Goal: Register for event/course

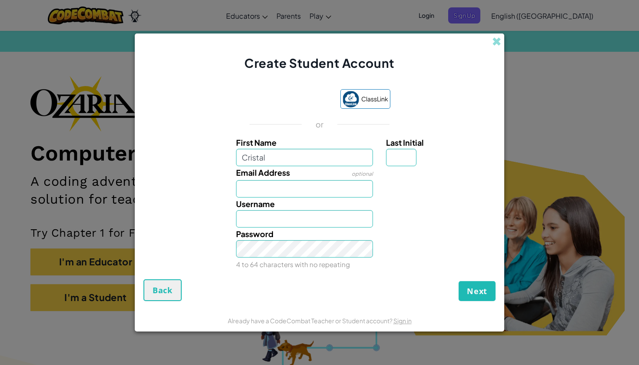
type input "Cristal"
click at [297, 97] on div "Acceder con Google. Se abre en una pestaña nueva" at bounding box center [290, 99] width 83 height 19
click at [286, 94] on div "Acceder con Google. Se abre en una pestaña nueva" at bounding box center [290, 99] width 83 height 19
click at [500, 41] on span at bounding box center [496, 41] width 9 height 9
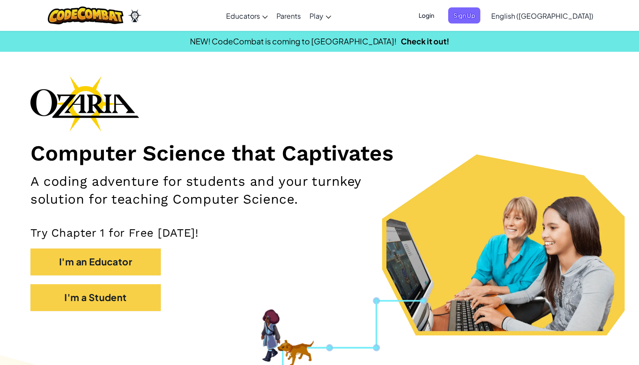
click at [440, 15] on span "Login" at bounding box center [426, 15] width 26 height 16
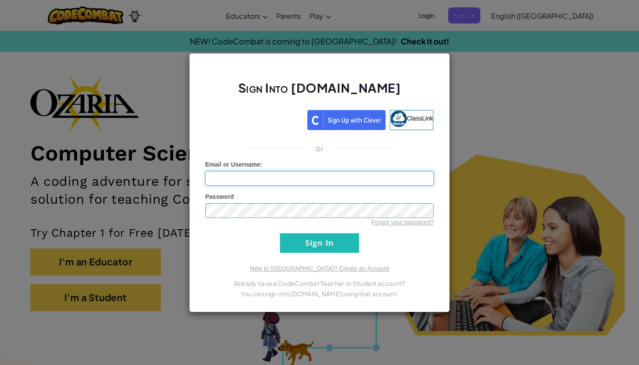
click at [256, 176] on input "Email or Username :" at bounding box center [319, 178] width 229 height 15
type input "[EMAIL_ADDRESS][DOMAIN_NAME]"
click at [346, 239] on input "Sign In" at bounding box center [319, 243] width 79 height 20
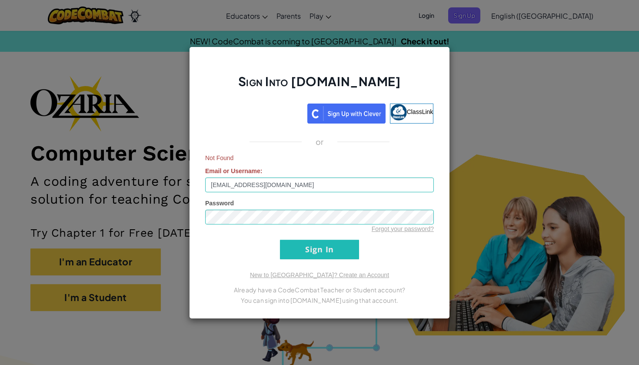
click at [313, 250] on input "Sign In" at bounding box center [319, 250] width 79 height 20
click at [313, 252] on input "Sign In" at bounding box center [319, 250] width 79 height 20
click at [320, 250] on input "Sign In" at bounding box center [319, 250] width 79 height 20
click at [293, 248] on input "Sign In" at bounding box center [319, 250] width 79 height 20
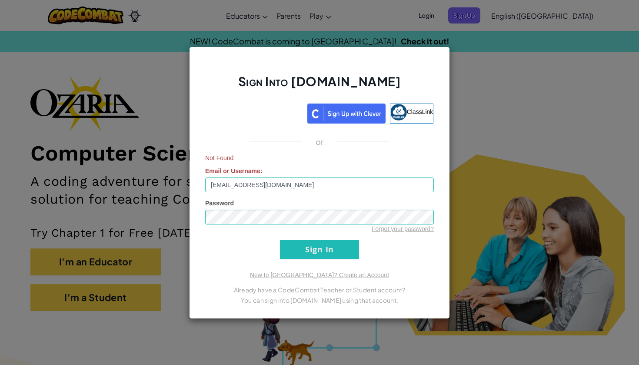
click at [404, 230] on link "Forgot your password?" at bounding box center [403, 228] width 62 height 7
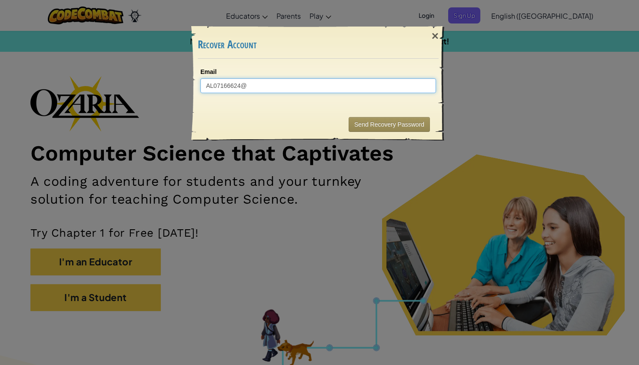
type input "AL07166624@"
click at [462, 51] on div "× Recover Account Email AL07166624@ Sending... Send Recovery Password" at bounding box center [319, 182] width 639 height 365
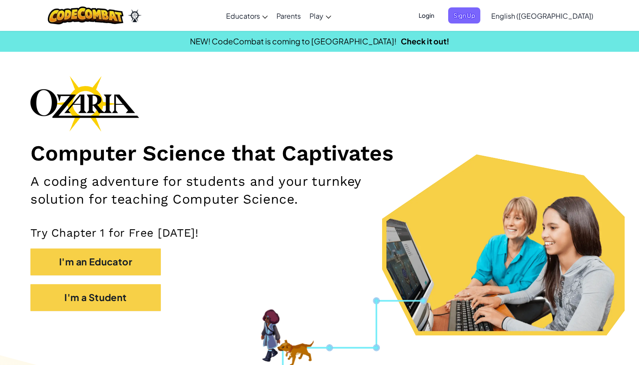
click at [440, 13] on span "Login" at bounding box center [426, 15] width 26 height 16
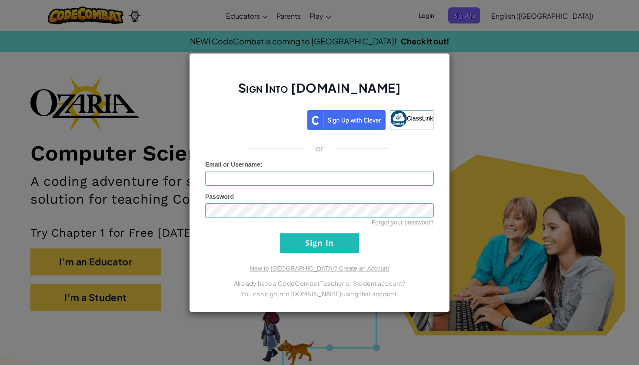
click at [173, 97] on div "Sign Into [DOMAIN_NAME] ClassLink or Unknown Error Email or Username : Password…" at bounding box center [319, 182] width 639 height 365
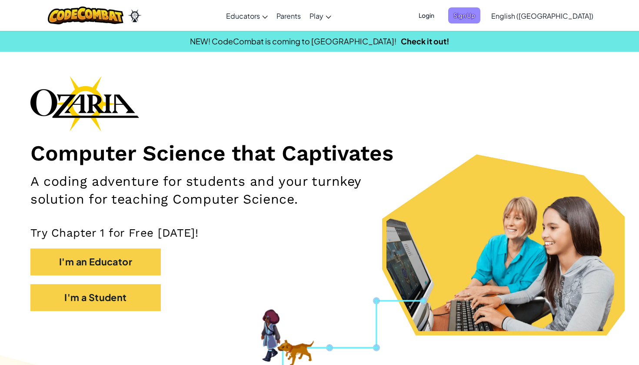
click at [480, 13] on span "Sign Up" at bounding box center [464, 15] width 32 height 16
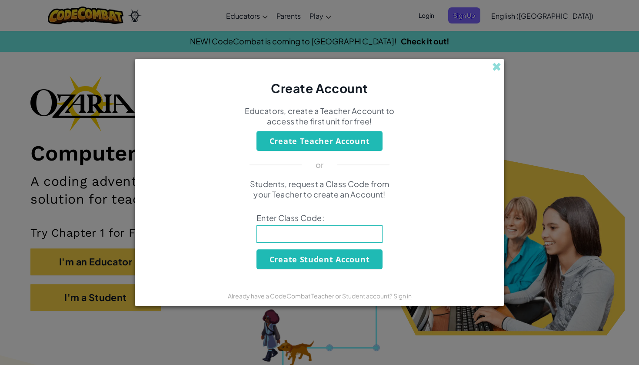
click at [491, 67] on div "Create Account" at bounding box center [320, 78] width 370 height 38
click at [496, 66] on span at bounding box center [496, 66] width 9 height 9
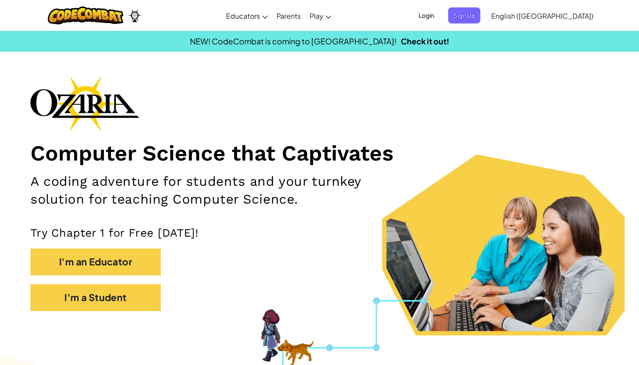
click at [440, 15] on span "Login" at bounding box center [426, 15] width 26 height 16
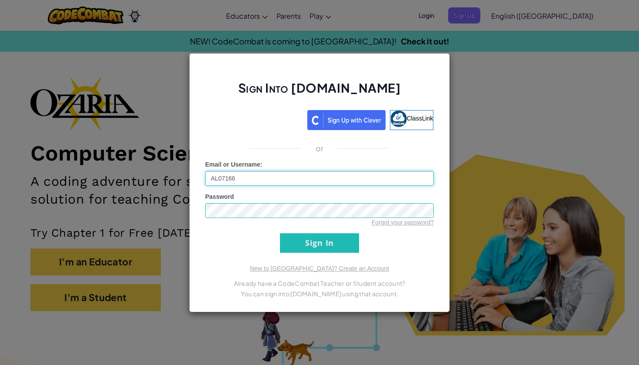
type input "AL07166"
click at [483, 120] on div "Sign Into [DOMAIN_NAME] ClassLink or Unknown Error Email or Username : AL07166 …" at bounding box center [319, 182] width 639 height 365
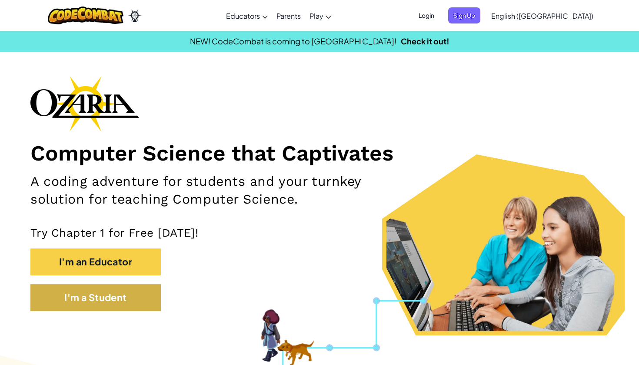
click at [120, 293] on button "I'm a Student" at bounding box center [95, 297] width 130 height 27
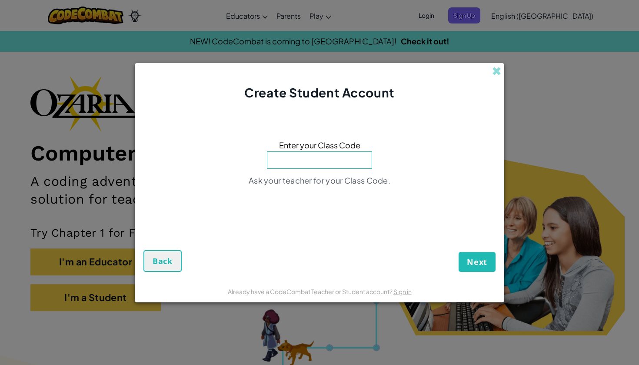
click at [292, 155] on input at bounding box center [319, 159] width 105 height 17
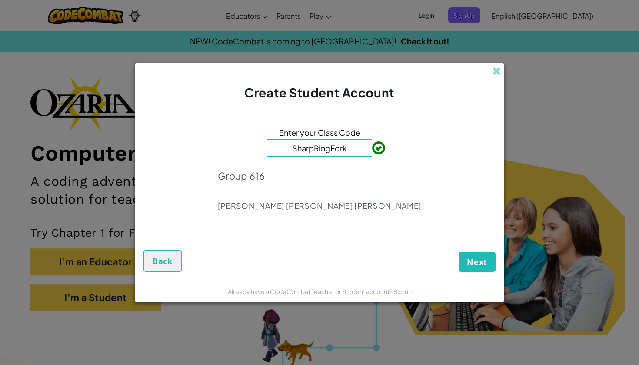
type input "SharpRingFork"
click at [469, 262] on span "Next" at bounding box center [477, 261] width 20 height 10
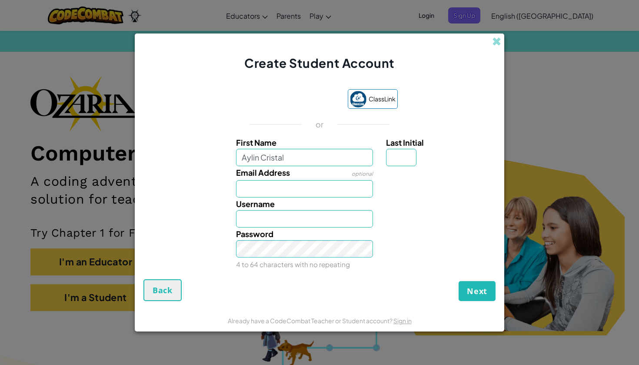
type input "Aylin Cristal"
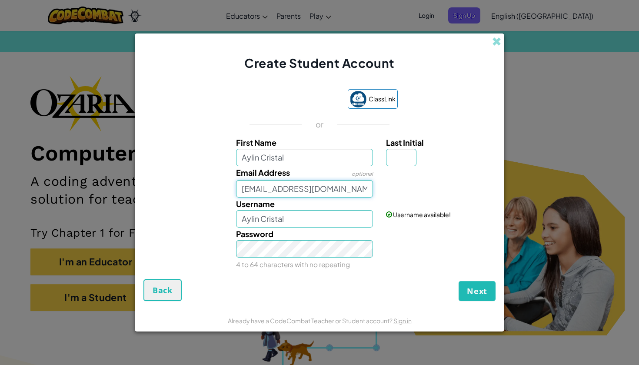
type input "[EMAIL_ADDRESS][DOMAIN_NAME]"
click at [398, 151] on input "Last Initial" at bounding box center [401, 157] width 30 height 17
type input "b"
type input "B"
type input "Aylin CristalB"
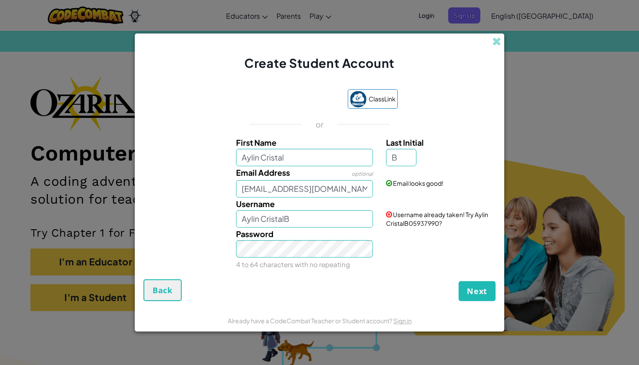
click at [495, 36] on div "Create Student Account" at bounding box center [320, 52] width 370 height 38
click at [499, 43] on span at bounding box center [496, 41] width 9 height 9
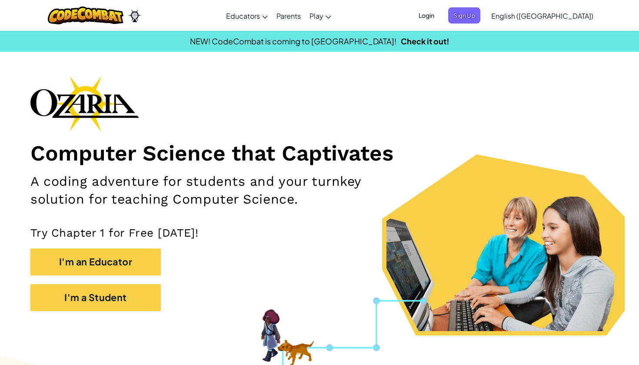
drag, startPoint x: 499, startPoint y: 43, endPoint x: 494, endPoint y: 39, distance: 6.5
click at [480, 10] on span "Sign Up" at bounding box center [464, 15] width 32 height 16
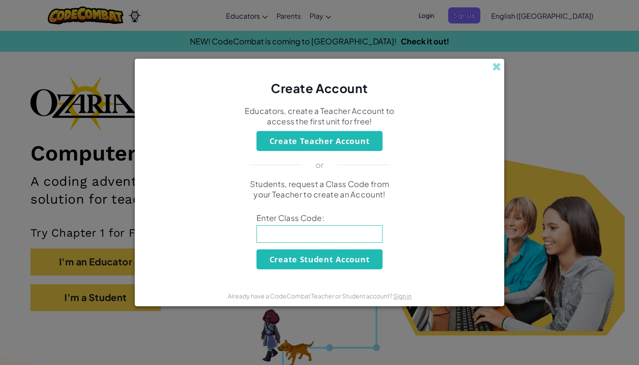
click at [337, 236] on input at bounding box center [319, 233] width 126 height 17
type input "SharpRingFork"
click at [327, 259] on button "Create Student Account" at bounding box center [319, 259] width 126 height 20
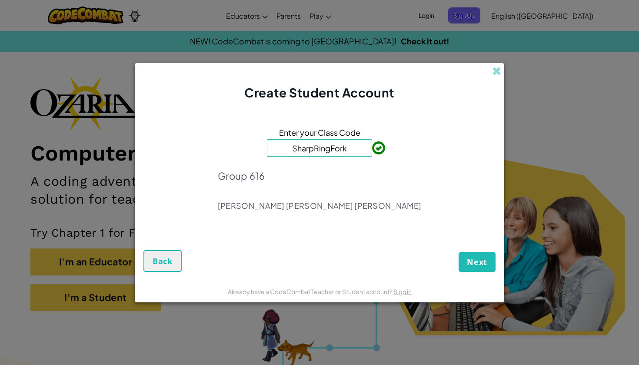
click at [478, 263] on span "Next" at bounding box center [477, 261] width 20 height 10
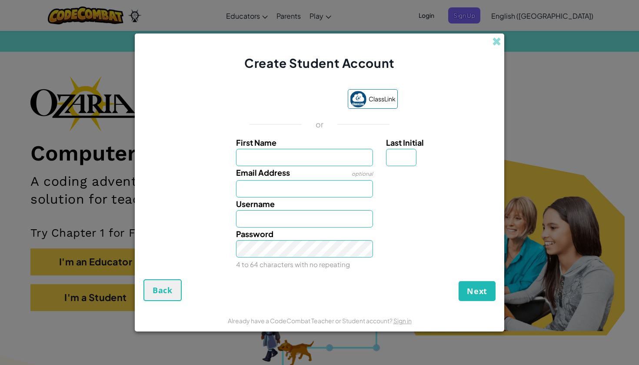
type input "A"
click at [498, 38] on span at bounding box center [496, 41] width 9 height 9
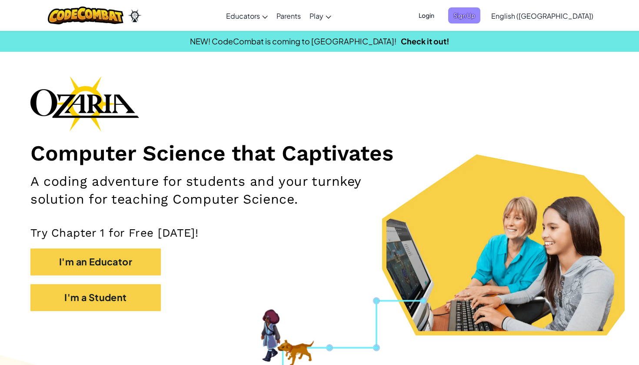
click at [480, 12] on span "Sign Up" at bounding box center [464, 15] width 32 height 16
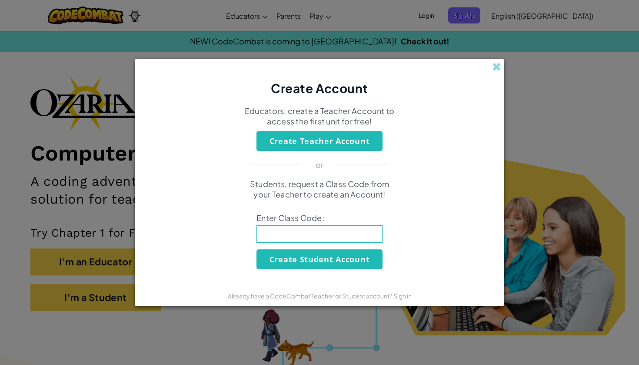
click at [304, 245] on div "Students, request a Class Code from your Teacher to create an Account! Enter Cl…" at bounding box center [319, 224] width 352 height 90
click at [294, 231] on input at bounding box center [319, 233] width 126 height 17
paste input "SharpRingFork"
type input "SharpRingFork"
click at [286, 258] on button "Create Student Account" at bounding box center [319, 259] width 126 height 20
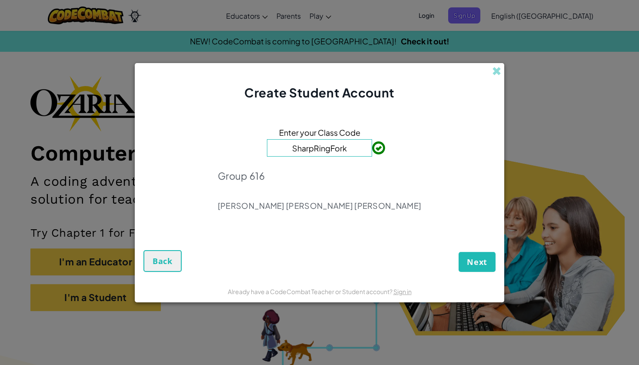
click at [467, 262] on span "Next" at bounding box center [477, 261] width 20 height 10
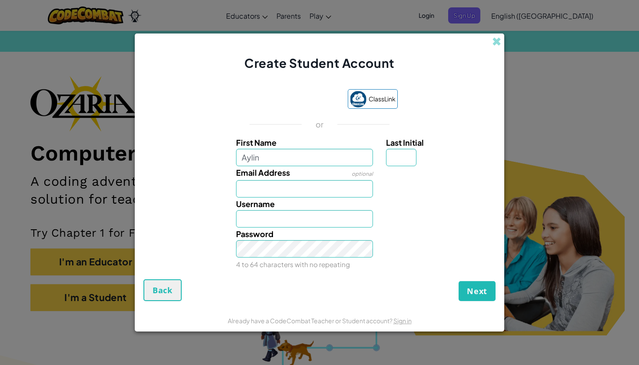
type input "Aylin"
type input "a"
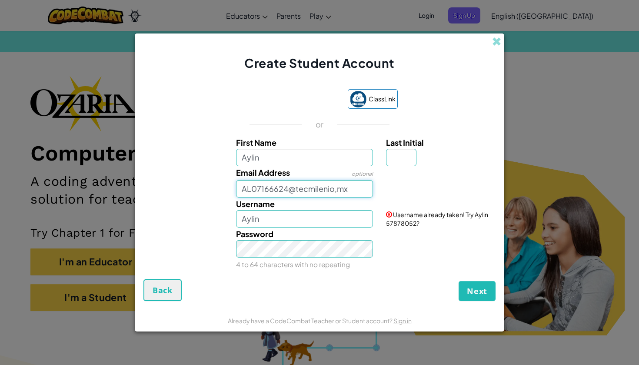
click at [336, 190] on input "AL07166624@tecmilenio,mx" at bounding box center [304, 188] width 137 height 17
type input "[EMAIL_ADDRESS][DOMAIN_NAME]"
click at [314, 213] on input "Aylin" at bounding box center [304, 218] width 137 height 17
click at [306, 220] on input "Aylin" at bounding box center [304, 218] width 137 height 17
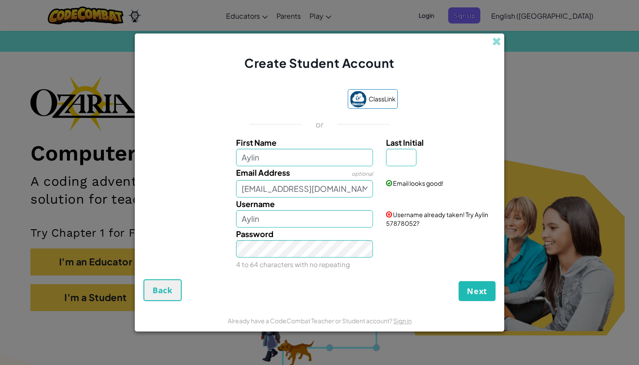
click at [442, 256] on div "Password 4 to 64 characters with no repeating" at bounding box center [319, 248] width 361 height 43
click at [405, 159] on input "Last Initial" at bounding box center [401, 157] width 30 height 17
type input "B"
type input "Aylin B"
click at [482, 281] on button "Next" at bounding box center [477, 291] width 37 height 20
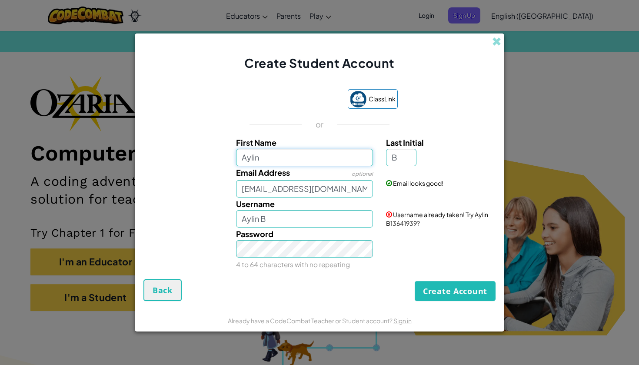
click at [291, 159] on input "Aylin" at bounding box center [304, 157] width 137 height 17
type input "Aylin Cristal"
click at [424, 292] on button "Create Account" at bounding box center [455, 291] width 81 height 20
click at [260, 219] on input "Aylin CristalB" at bounding box center [304, 218] width 137 height 17
type input "AylinCristalB"
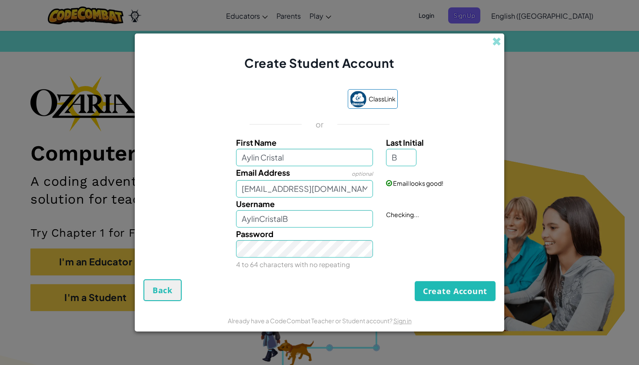
click at [435, 285] on button "Create Account" at bounding box center [455, 291] width 81 height 20
click at [436, 291] on button "Create Account" at bounding box center [455, 291] width 81 height 20
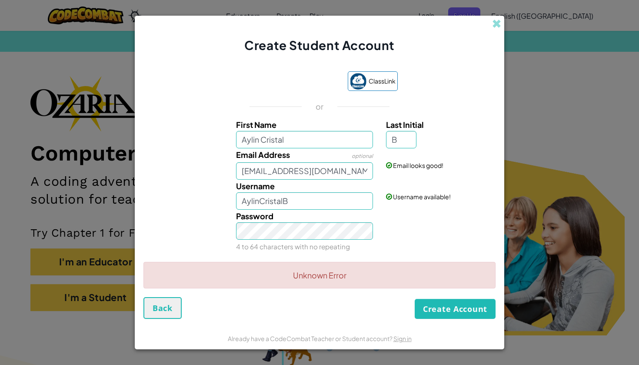
click at [436, 311] on button "Create Account" at bounding box center [455, 309] width 81 height 20
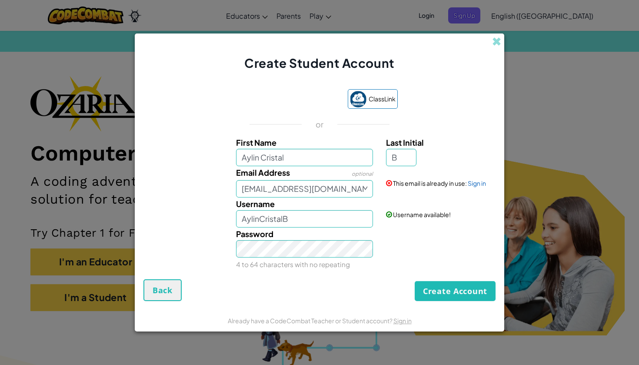
click at [353, 177] on div "optional" at bounding box center [362, 173] width 21 height 14
click at [359, 183] on input "[EMAIL_ADDRESS][DOMAIN_NAME]" at bounding box center [304, 188] width 137 height 17
click at [360, 184] on input "[EMAIL_ADDRESS][DOMAIN_NAME]" at bounding box center [304, 188] width 137 height 17
click at [496, 35] on div "Create Student Account" at bounding box center [320, 52] width 370 height 38
click at [496, 41] on span at bounding box center [496, 41] width 9 height 9
